Goal: Transaction & Acquisition: Purchase product/service

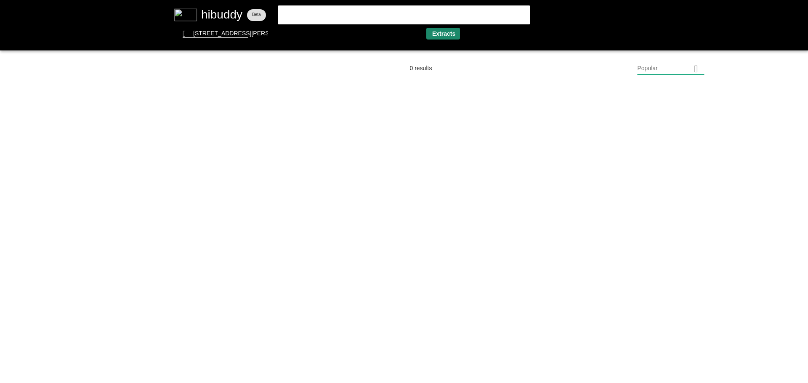
click at [433, 33] on flt-glass-pane at bounding box center [404, 191] width 808 height 383
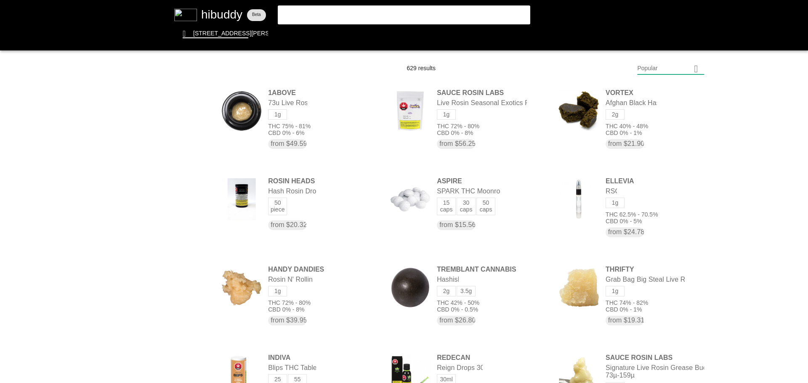
click at [650, 73] on flt-glass-pane at bounding box center [404, 191] width 808 height 383
click at [666, 293] on flt-glass-pane at bounding box center [404, 191] width 808 height 383
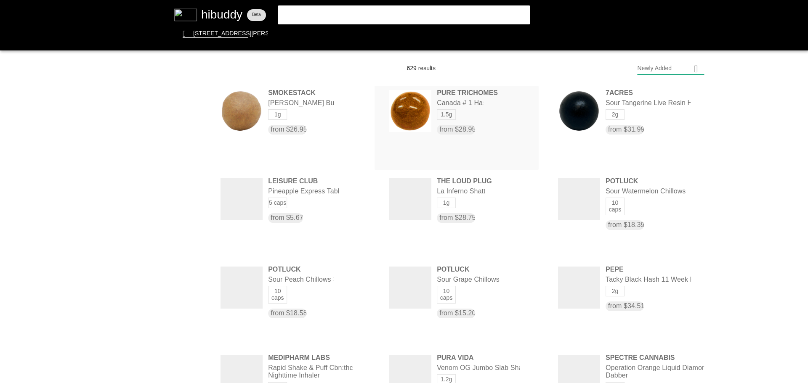
click at [448, 113] on flt-glass-pane at bounding box center [404, 191] width 808 height 383
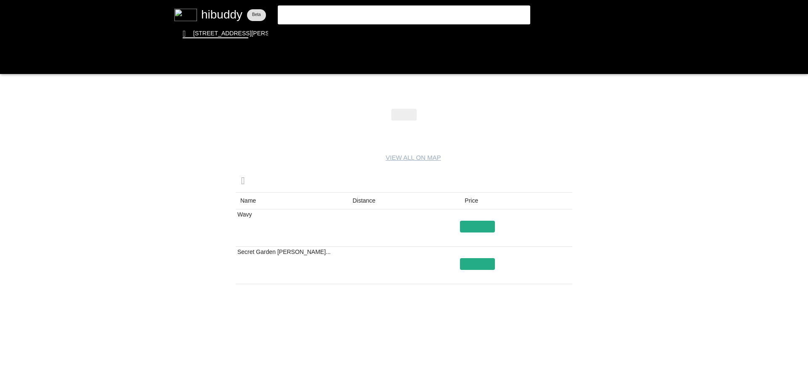
click at [429, 9] on flt-glass-pane at bounding box center [404, 191] width 808 height 383
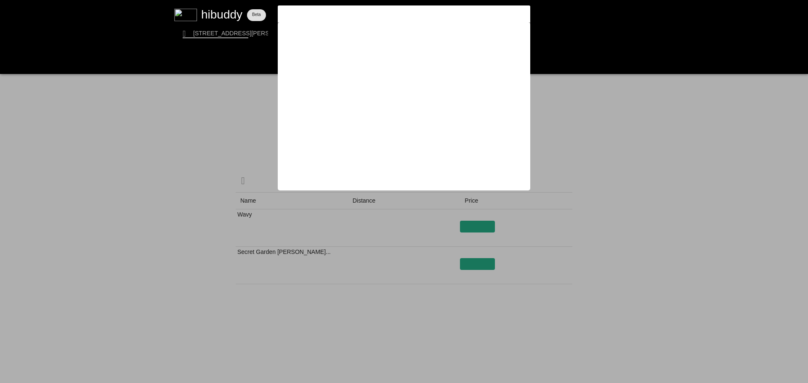
click at [636, 134] on flt-glass-pane at bounding box center [404, 191] width 808 height 383
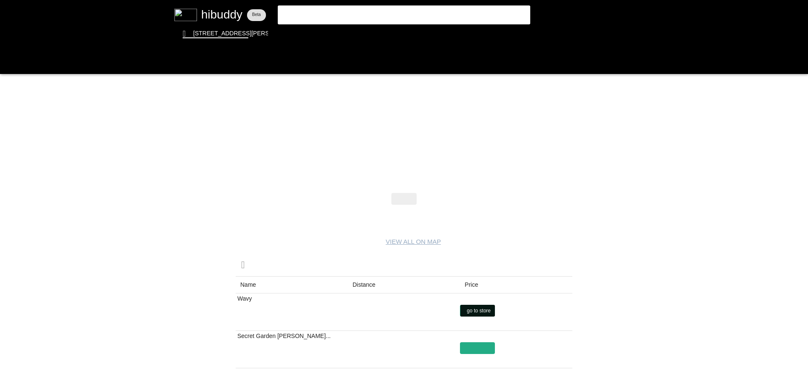
click at [469, 306] on flt-glass-pane at bounding box center [404, 191] width 808 height 383
click at [365, 13] on flt-glass-pane at bounding box center [404, 191] width 808 height 383
